Goal: Obtain resource: Obtain resource

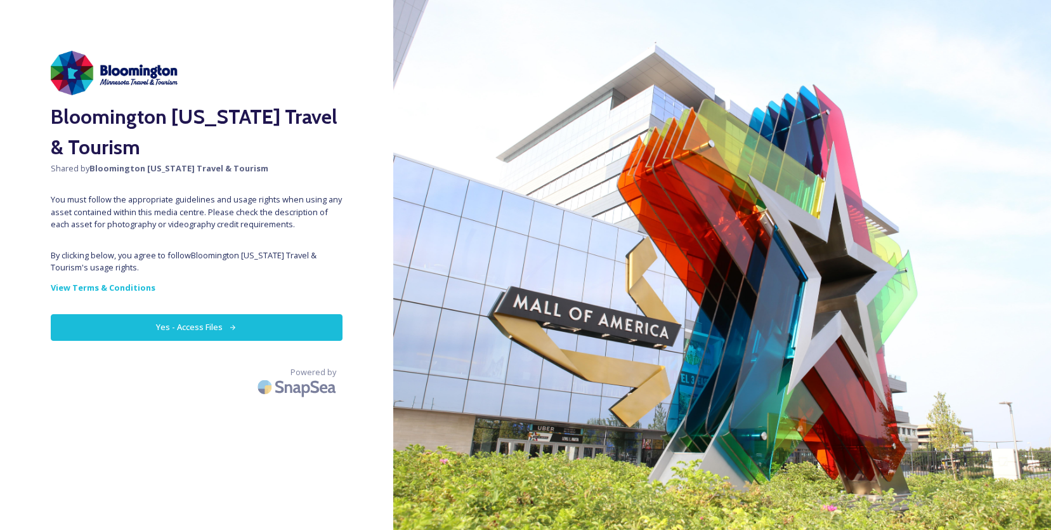
click at [133, 331] on button "Yes - Access Files" at bounding box center [197, 327] width 292 height 26
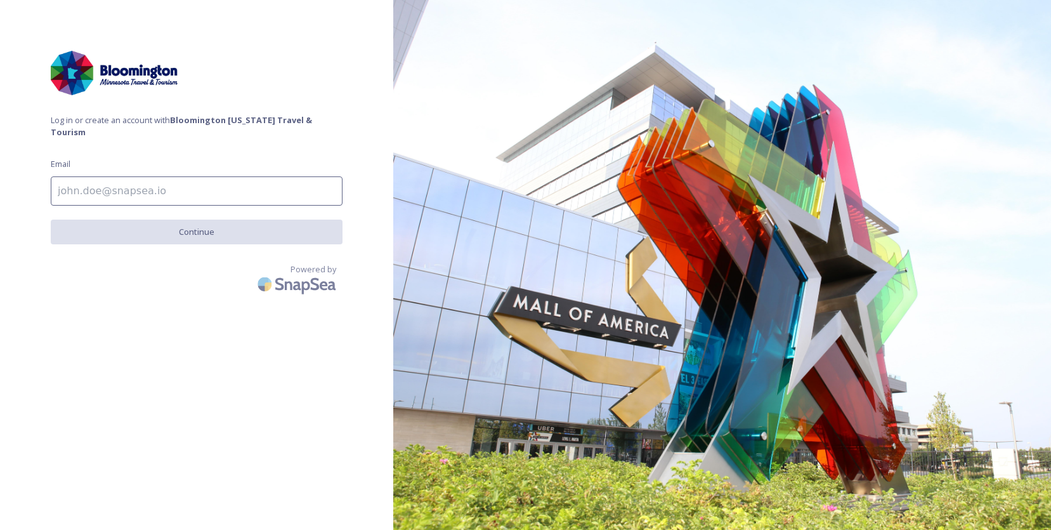
click at [221, 182] on input at bounding box center [197, 190] width 292 height 29
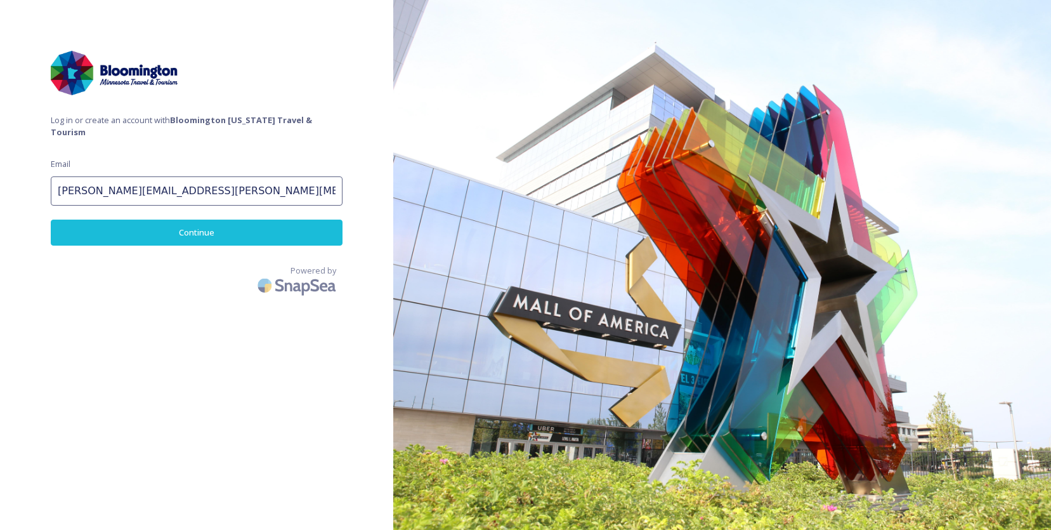
type input "[PERSON_NAME][EMAIL_ADDRESS][PERSON_NAME][MEDICAL_DATA][DOMAIN_NAME]"
click at [226, 219] on button "Continue" at bounding box center [197, 232] width 292 height 26
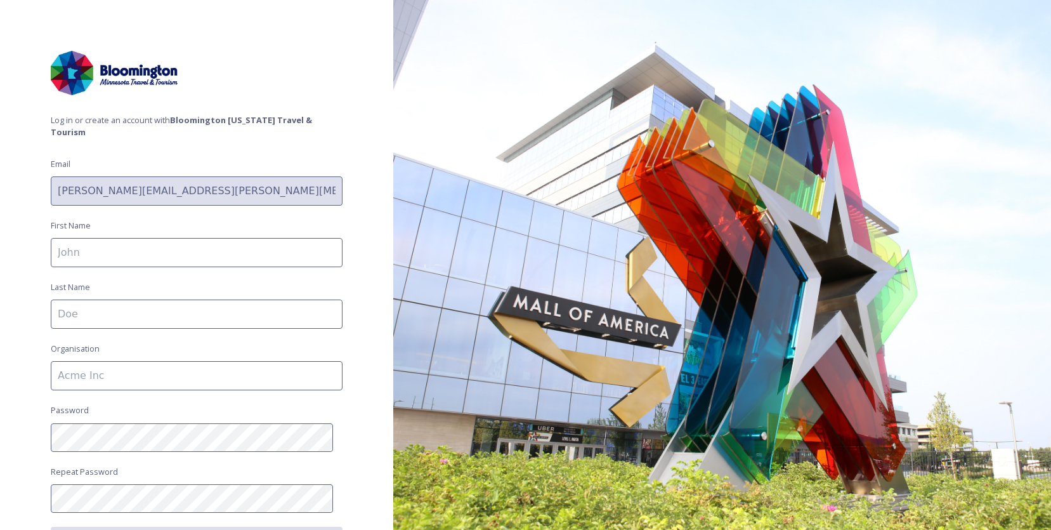
click at [229, 250] on input at bounding box center [197, 252] width 292 height 29
type input "[PERSON_NAME]"
type input "[PERSON_NAME][MEDICAL_DATA] Association"
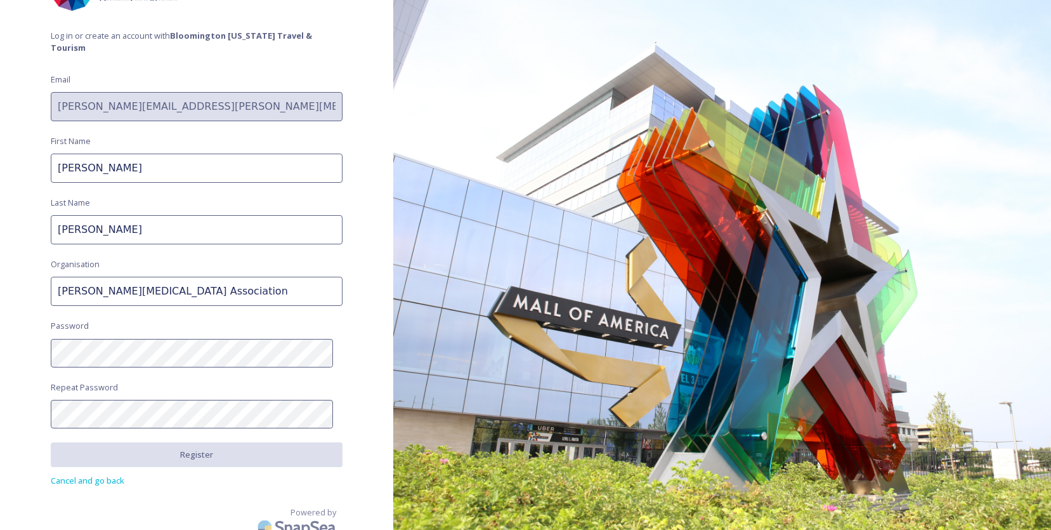
scroll to position [93, 0]
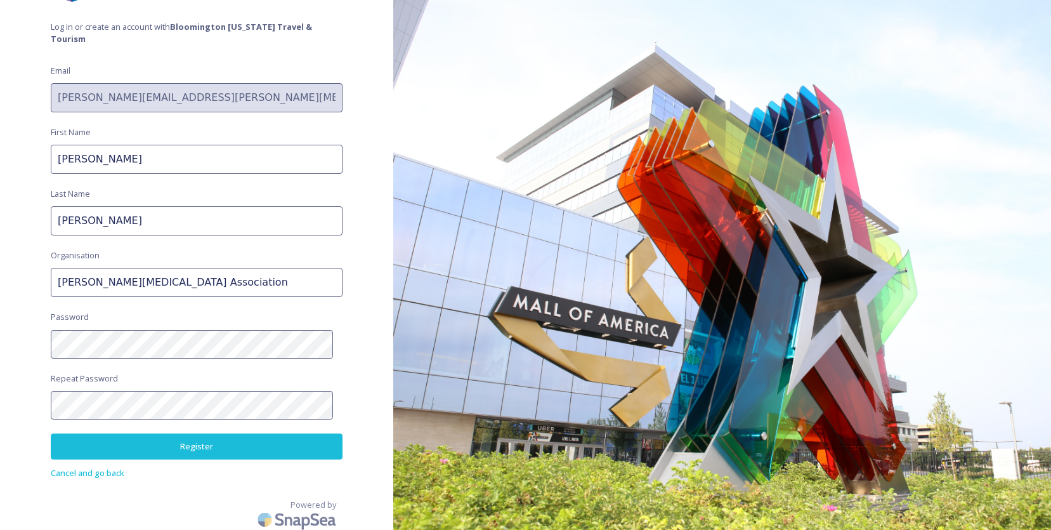
click at [185, 444] on button "Register" at bounding box center [197, 446] width 292 height 26
